Goal: Use online tool/utility: Use online tool/utility

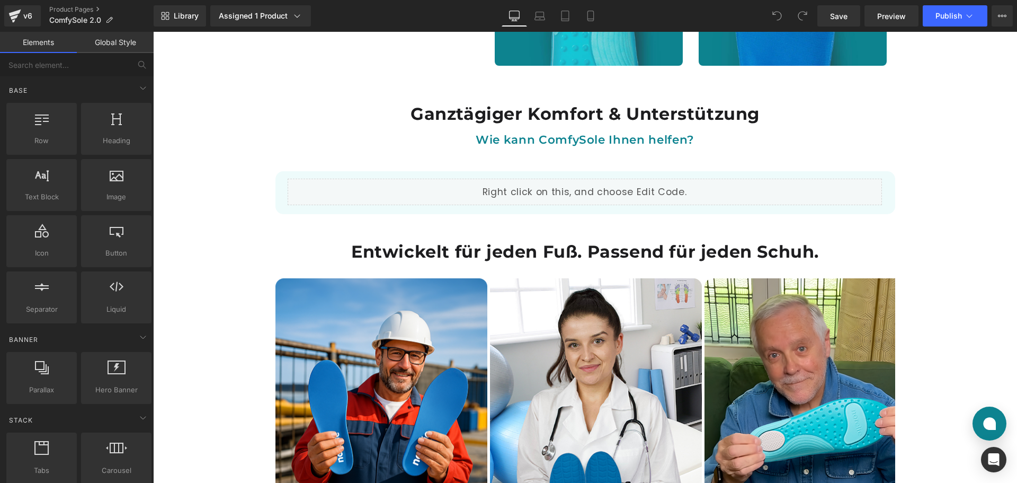
scroll to position [1484, 0]
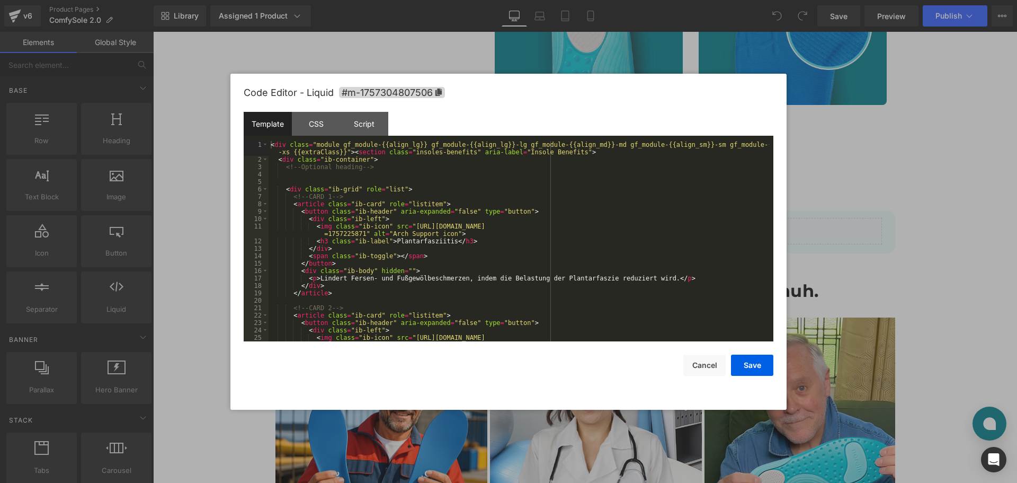
click at [686, 0] on div "You are previewing how the will restyle your page. You can not edit Elements in…" at bounding box center [508, 0] width 1017 height 0
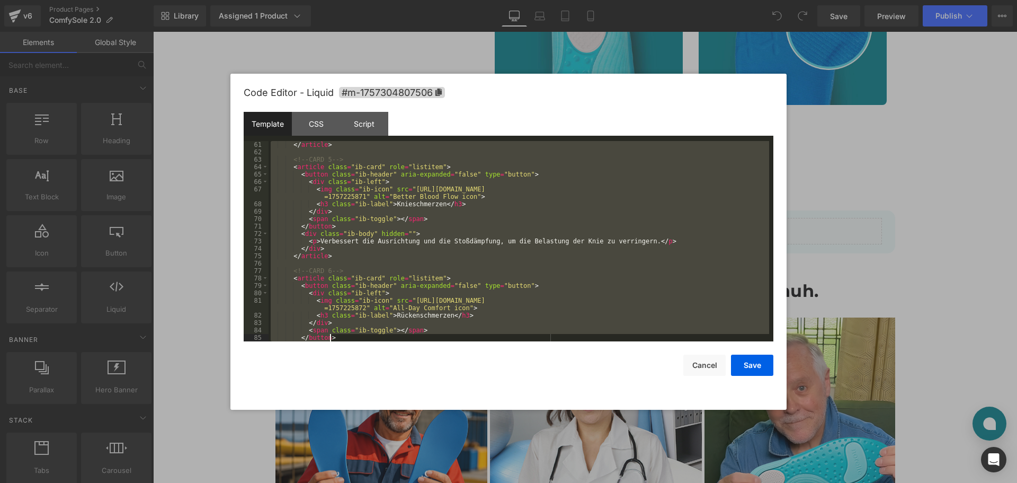
scroll to position [542, 0]
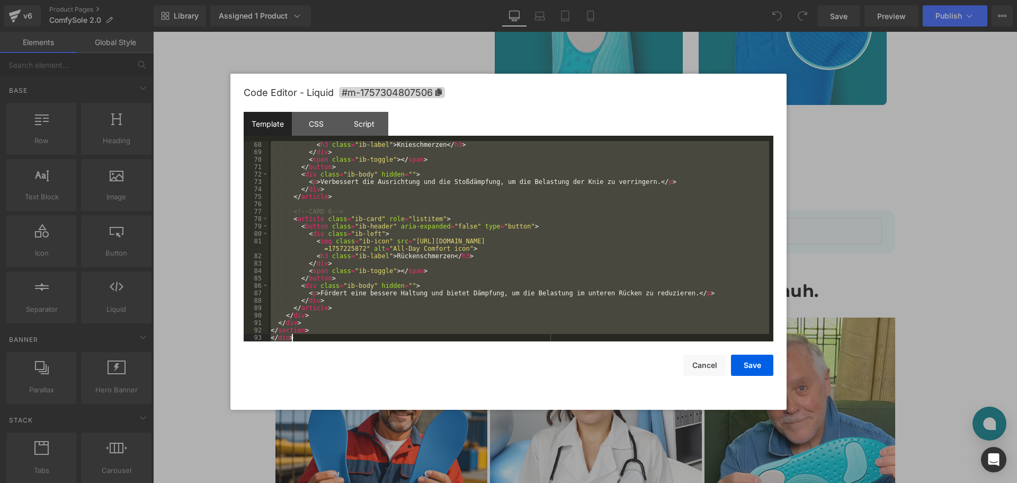
drag, startPoint x: 271, startPoint y: 145, endPoint x: 511, endPoint y: 354, distance: 318.5
click at [511, 354] on div "Code Editor - Liquid #m-1757304807506 Template CSS Script Data 68 69 70 71 72 7…" at bounding box center [509, 242] width 530 height 336
click at [321, 125] on div "CSS" at bounding box center [316, 124] width 48 height 24
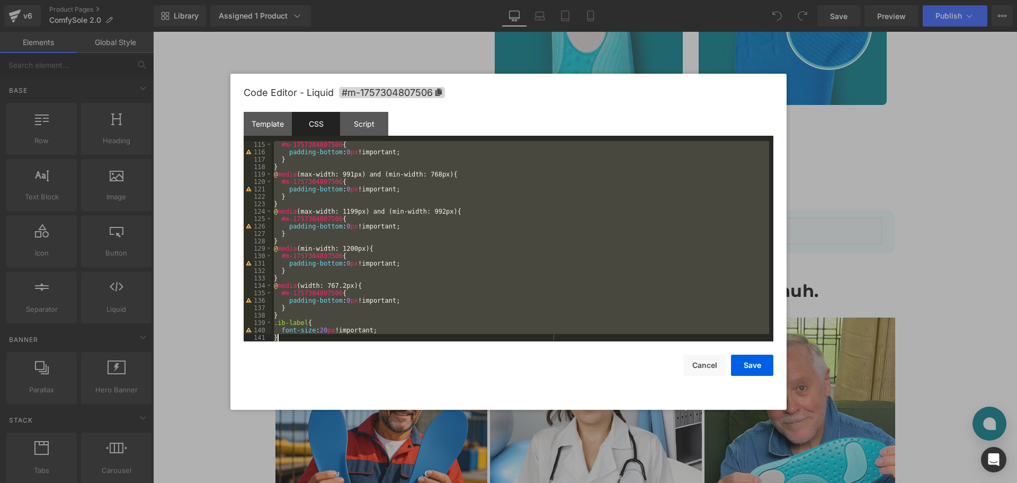
scroll to position [890, 0]
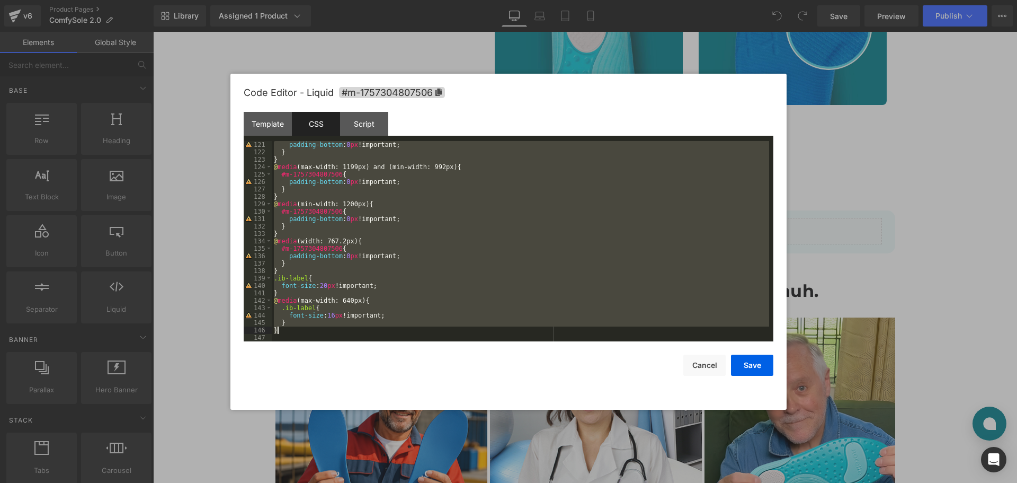
drag, startPoint x: 274, startPoint y: 162, endPoint x: 344, endPoint y: 332, distance: 184.4
click at [344, 332] on div "padding-bottom : 0 px !important; } } @ media (max-width: 1199px) and (min-widt…" at bounding box center [521, 248] width 498 height 215
click at [359, 129] on div "Script" at bounding box center [364, 124] width 48 height 24
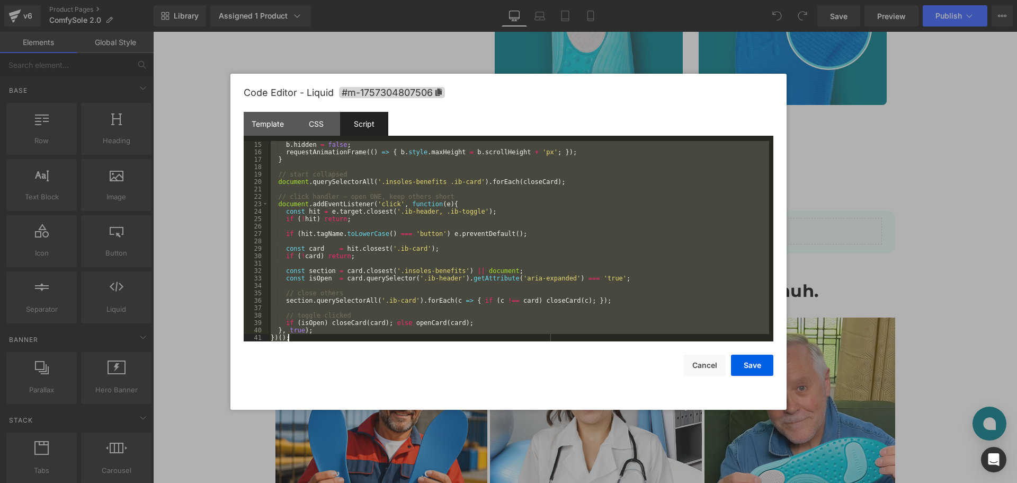
scroll to position [104, 0]
drag, startPoint x: 271, startPoint y: 147, endPoint x: 441, endPoint y: 360, distance: 272.6
click at [441, 360] on div "Code Editor - Liquid #m-1757304807506 Template CSS Script Data 68 69 70 71 72 7…" at bounding box center [509, 242] width 530 height 336
click at [333, 335] on div "b . hidden = false ; requestAnimationFrame (( ) => { b . style . maxHeight = b …" at bounding box center [519, 241] width 501 height 200
